Goal: Task Accomplishment & Management: Use online tool/utility

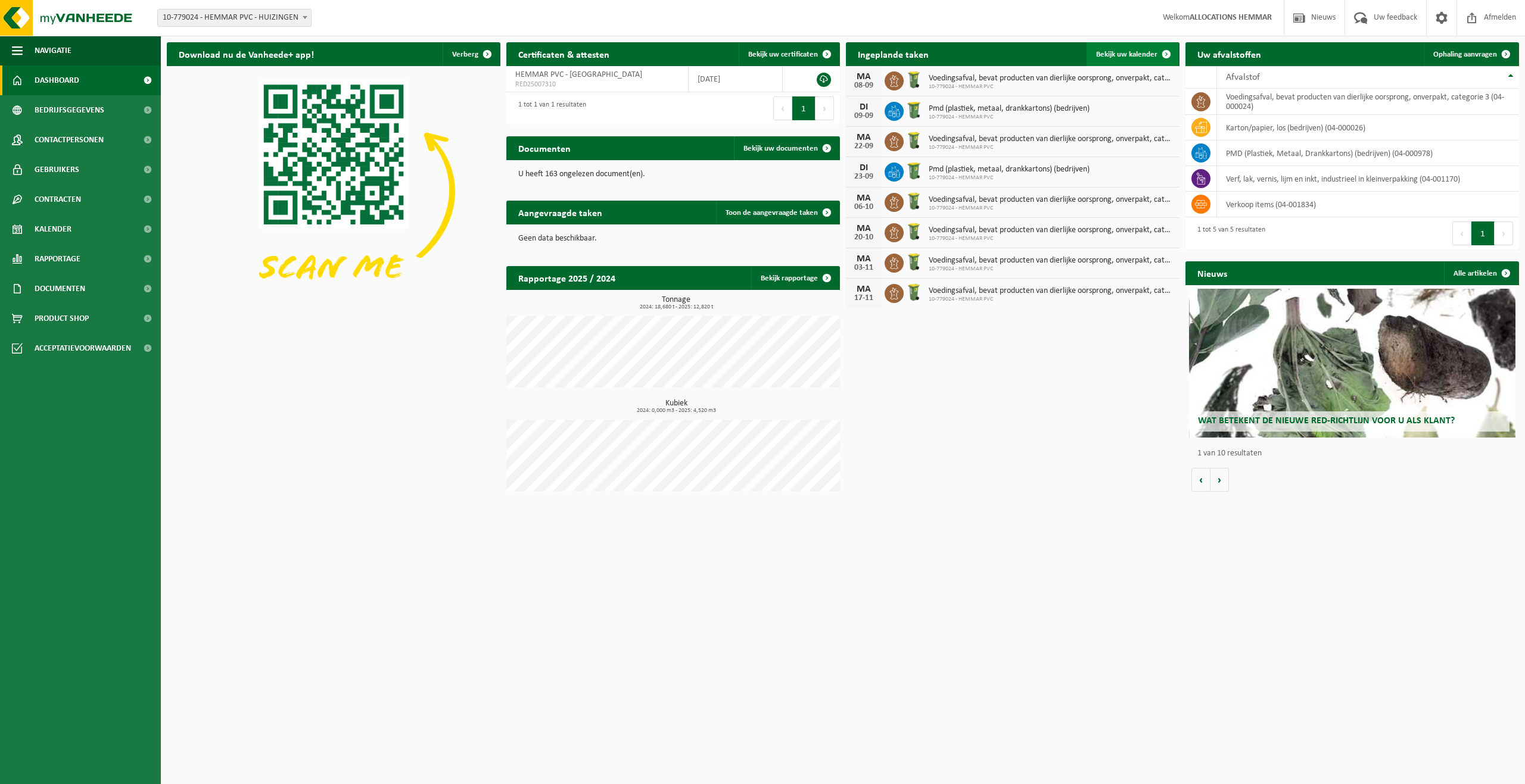
click at [1104, 51] on span "Bekijk uw kalender" at bounding box center [1126, 54] width 61 height 8
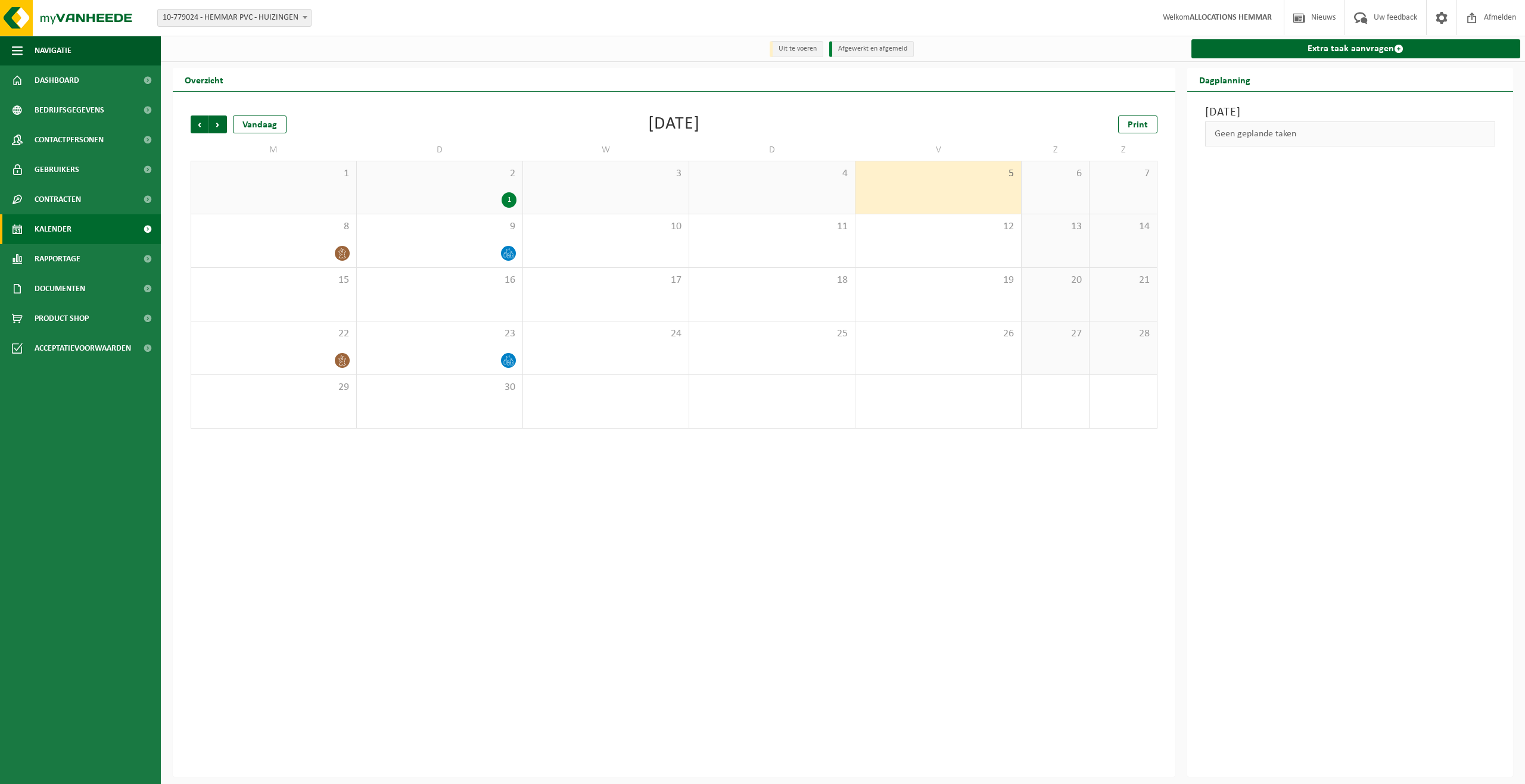
click at [1141, 135] on div "Vorige Volgende Vandaag [DATE] Print M D W D V Z Z 1 2 1 3 4 5 6 7 8 9 10 11 12…" at bounding box center [674, 272] width 979 height 337
click at [1141, 125] on span "Print" at bounding box center [1137, 125] width 20 height 10
click at [218, 124] on span "Volgende" at bounding box center [218, 124] width 18 height 18
